Goal: Task Accomplishment & Management: Complete application form

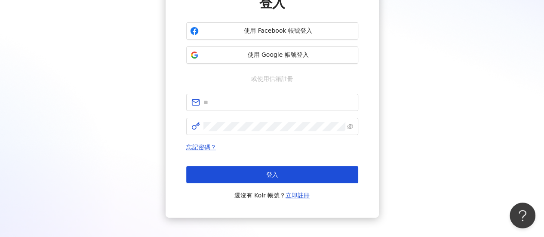
scroll to position [86, 0]
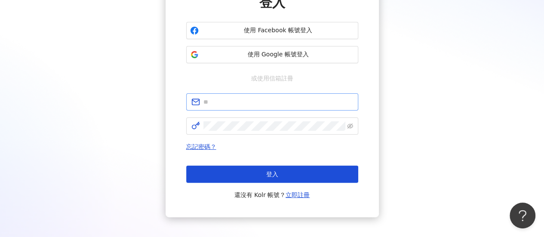
click at [248, 94] on span at bounding box center [272, 101] width 172 height 17
click at [249, 108] on span at bounding box center [272, 101] width 172 height 17
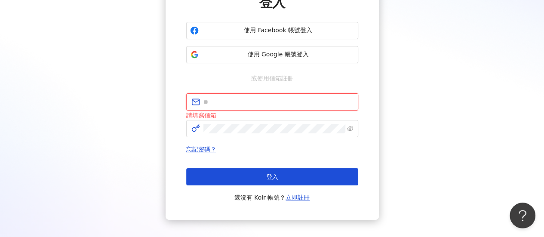
click at [246, 105] on input "text" at bounding box center [279, 101] width 150 height 9
type input "**********"
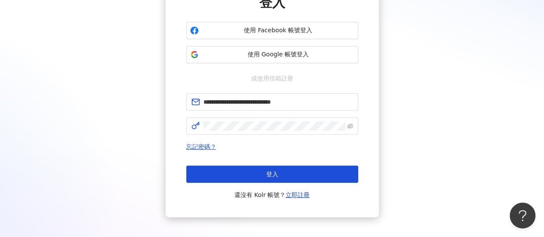
click at [427, 80] on div "**********" at bounding box center [272, 84] width 524 height 265
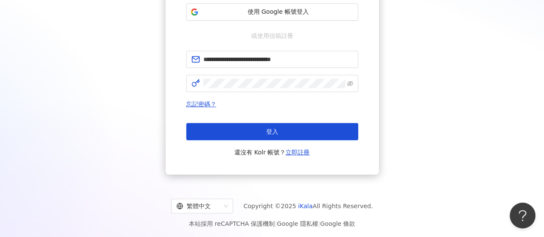
scroll to position [129, 0]
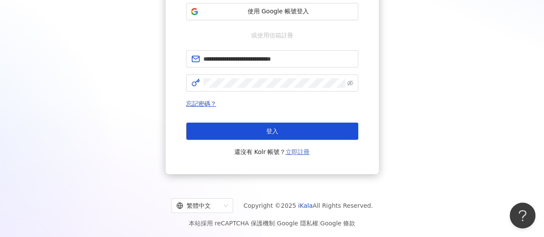
click at [298, 155] on link "立即註冊" at bounding box center [298, 151] width 24 height 7
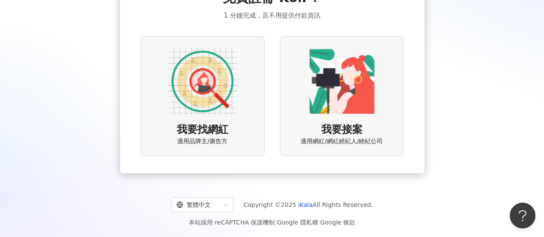
scroll to position [67, 0]
click at [199, 99] on img at bounding box center [202, 80] width 69 height 69
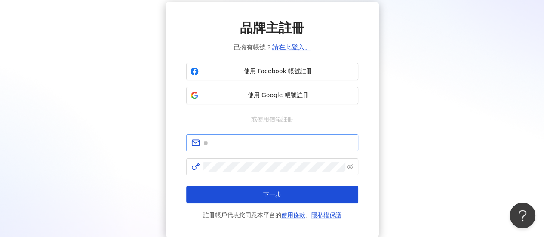
scroll to position [14, 0]
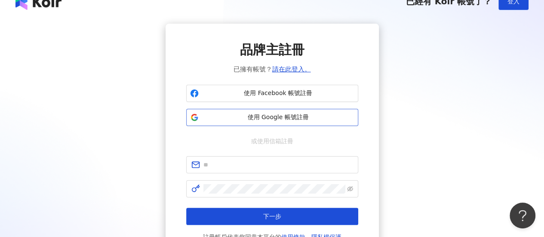
click at [281, 123] on button "使用 Google 帳號註冊" at bounding box center [272, 117] width 172 height 17
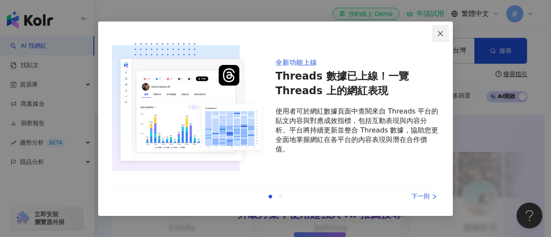
click at [443, 30] on icon "close" at bounding box center [440, 33] width 7 height 7
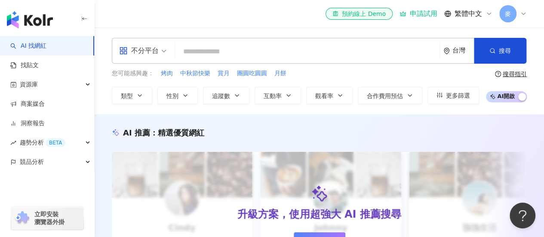
click at [140, 54] on div "不分平台" at bounding box center [139, 51] width 40 height 14
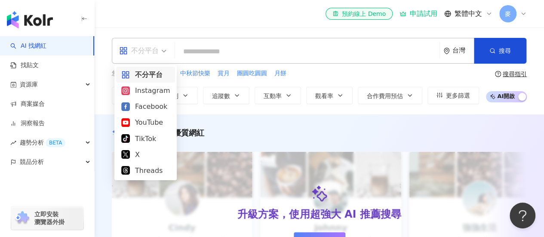
click at [159, 32] on div "不分平台 台灣 搜尋 您可能感興趣： 烤肉 中秋節快樂 賞月 團圓吃圓圓 月餅 類型 性別 追蹤數 互動率 觀看率 合作費用預估 更多篩選 搜尋指引 AI 開…" at bounding box center [320, 71] width 450 height 87
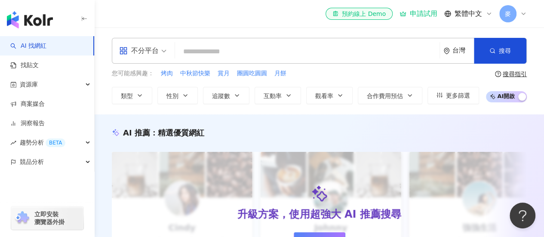
click at [259, 55] on input "search" at bounding box center [308, 51] width 258 height 16
